Goal: Information Seeking & Learning: Find specific fact

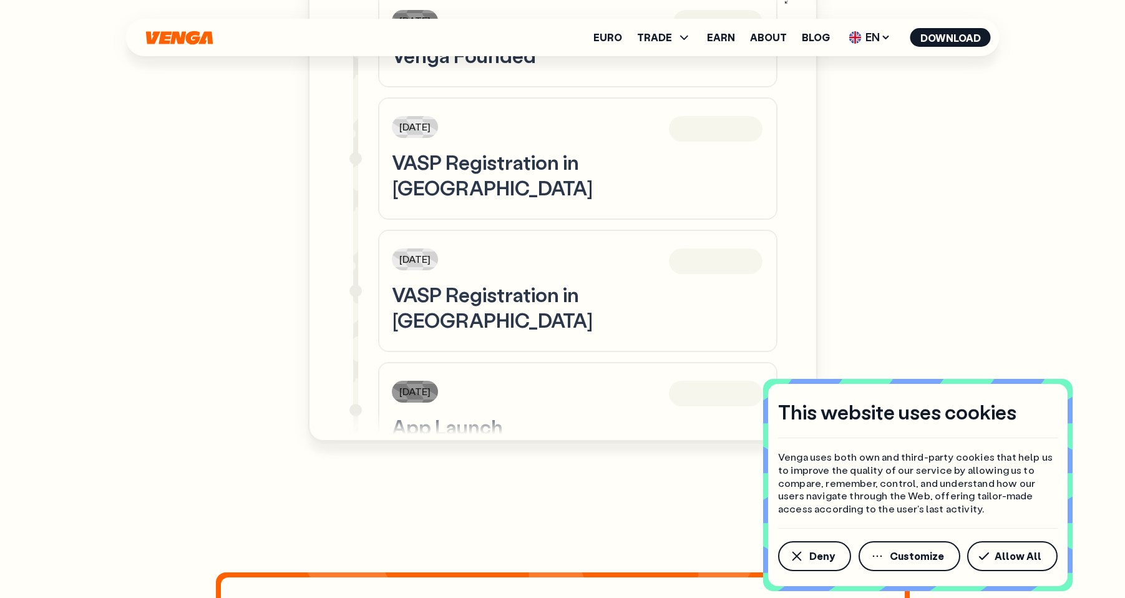
scroll to position [17, 0]
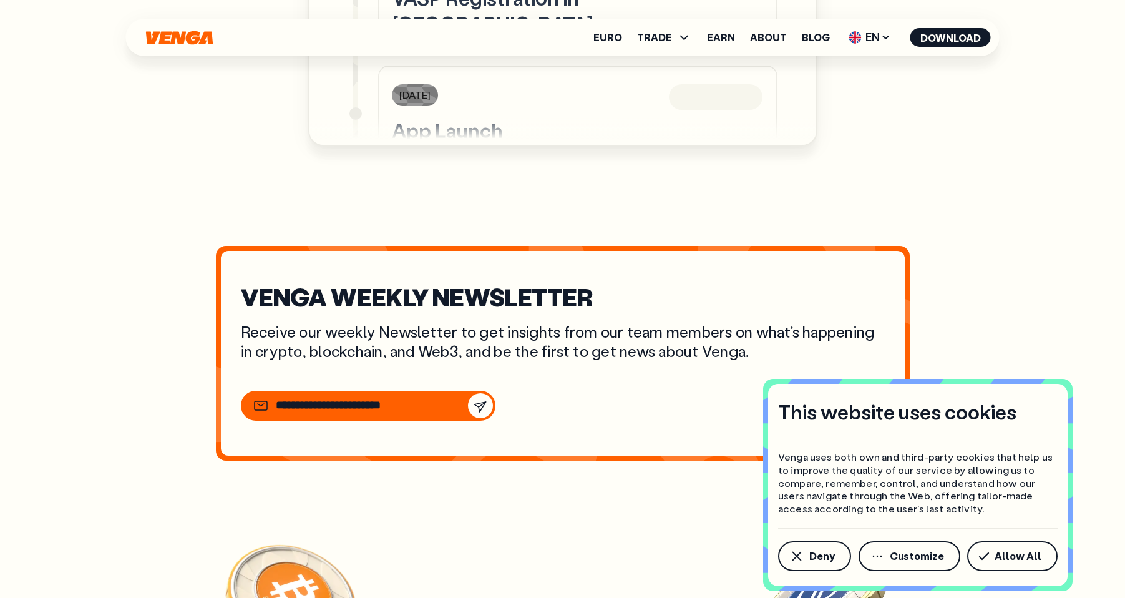
click at [1025, 562] on button "Allow All" at bounding box center [1012, 556] width 90 height 30
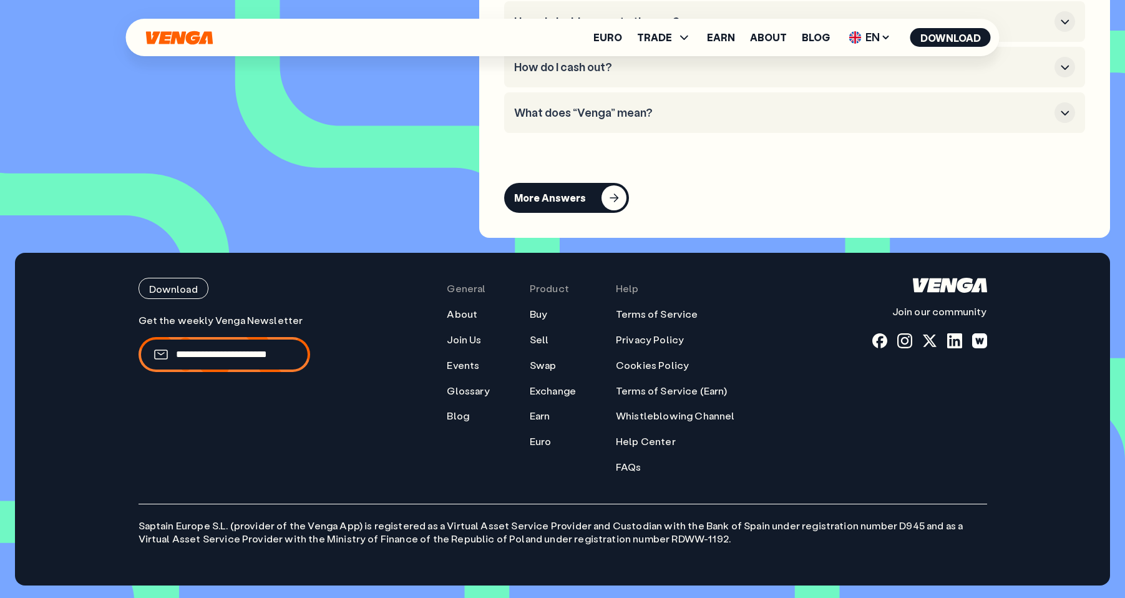
scroll to position [5597, 0]
click at [649, 314] on link "Terms of Service" at bounding box center [657, 314] width 82 height 13
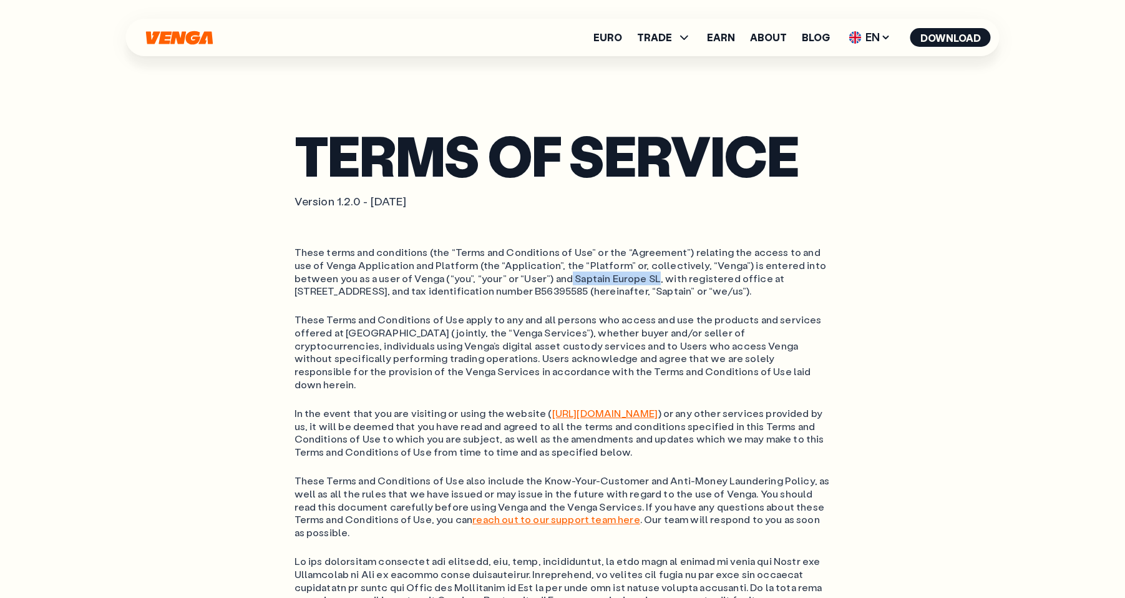
drag, startPoint x: 523, startPoint y: 280, endPoint x: 609, endPoint y: 279, distance: 86.7
click at [608, 279] on ol "These terms and conditions (the “Terms and Conditions of Use” or the “Agreement…" at bounding box center [562, 272] width 536 height 52
copy ol "Saptain [GEOGRAPHIC_DATA] SL"
drag, startPoint x: 727, startPoint y: 280, endPoint x: 395, endPoint y: 293, distance: 332.1
click at [396, 292] on ol "These terms and conditions (the “Terms and Conditions of Use” or the “Agreement…" at bounding box center [562, 272] width 536 height 52
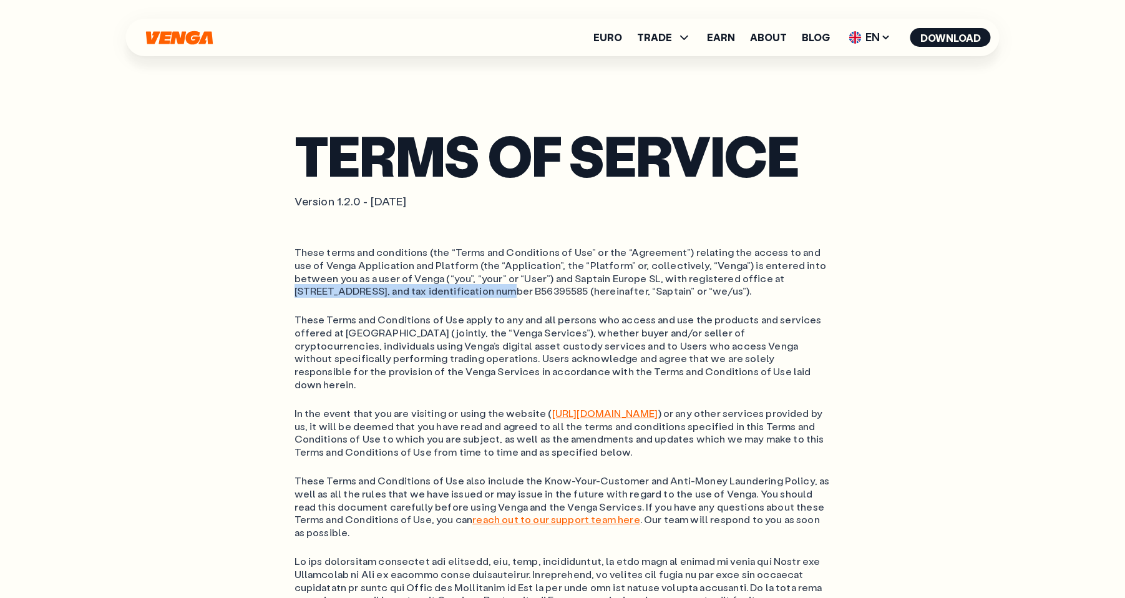
copy ol "[STREET_ADDRESS]"
drag, startPoint x: 422, startPoint y: 292, endPoint x: 589, endPoint y: 291, distance: 167.8
click at [590, 291] on ol "These terms and conditions (the “Terms and Conditions of Use” or the “Agreement…" at bounding box center [562, 272] width 536 height 52
copy ol "tax identification number B56395585"
